Goal: Book appointment/travel/reservation

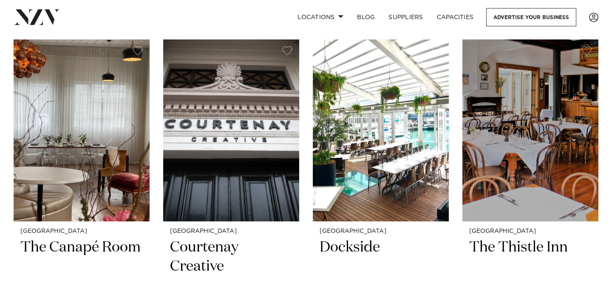
scroll to position [1870, 0]
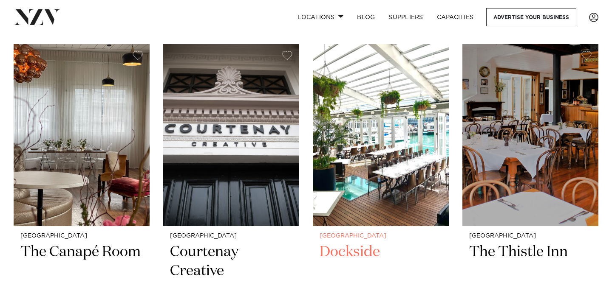
click at [359, 155] on img at bounding box center [381, 135] width 136 height 182
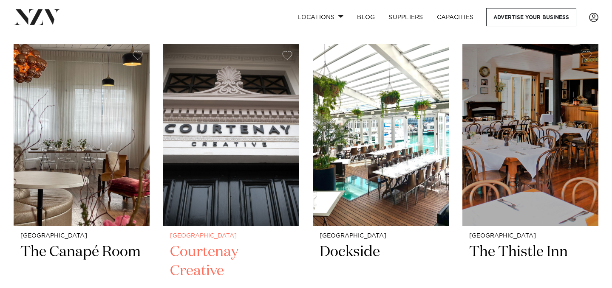
click at [237, 186] on img at bounding box center [231, 135] width 136 height 182
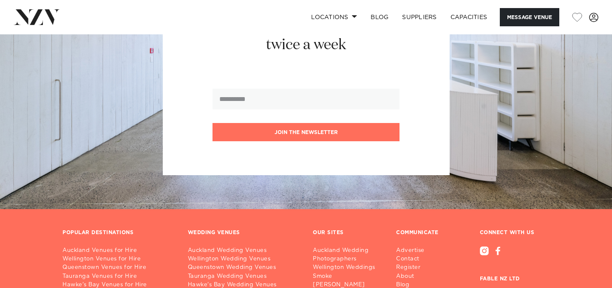
scroll to position [1267, 0]
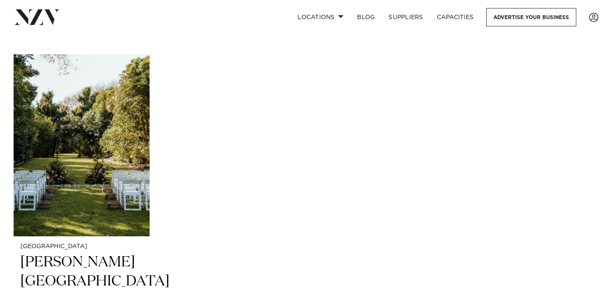
scroll to position [2375, 0]
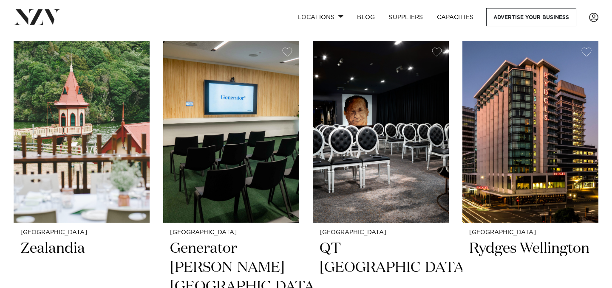
scroll to position [696, 0]
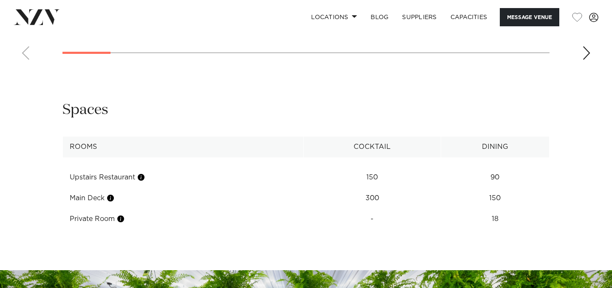
scroll to position [1029, 0]
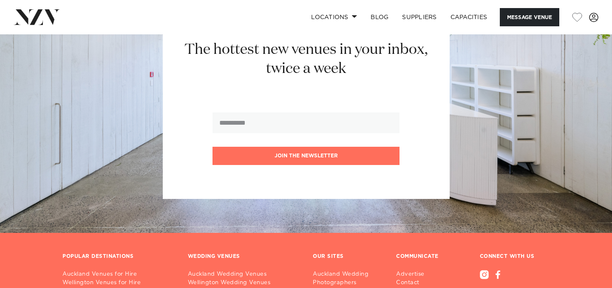
scroll to position [1228, 0]
